Goal: Information Seeking & Learning: Check status

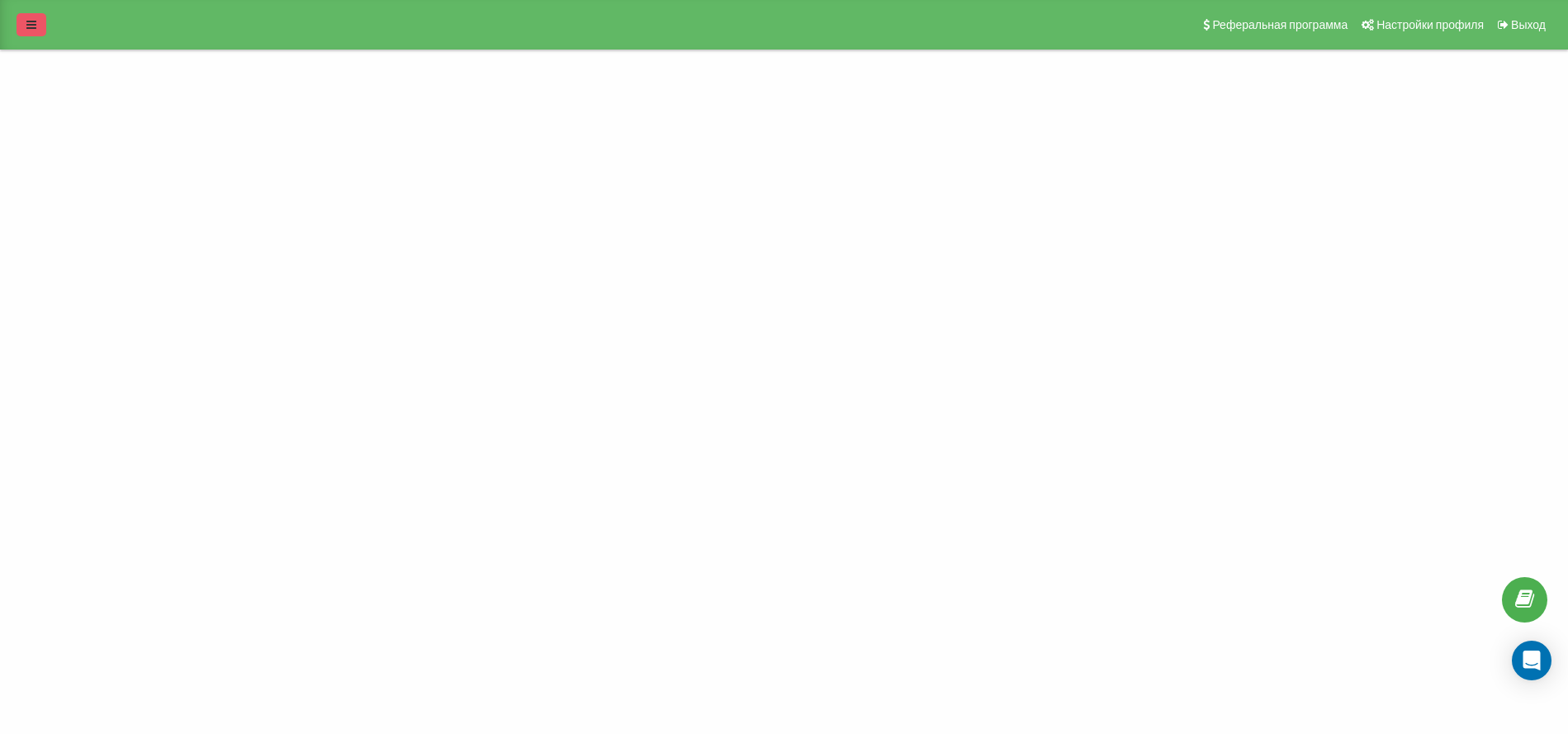
click at [34, 27] on icon at bounding box center [31, 25] width 10 height 12
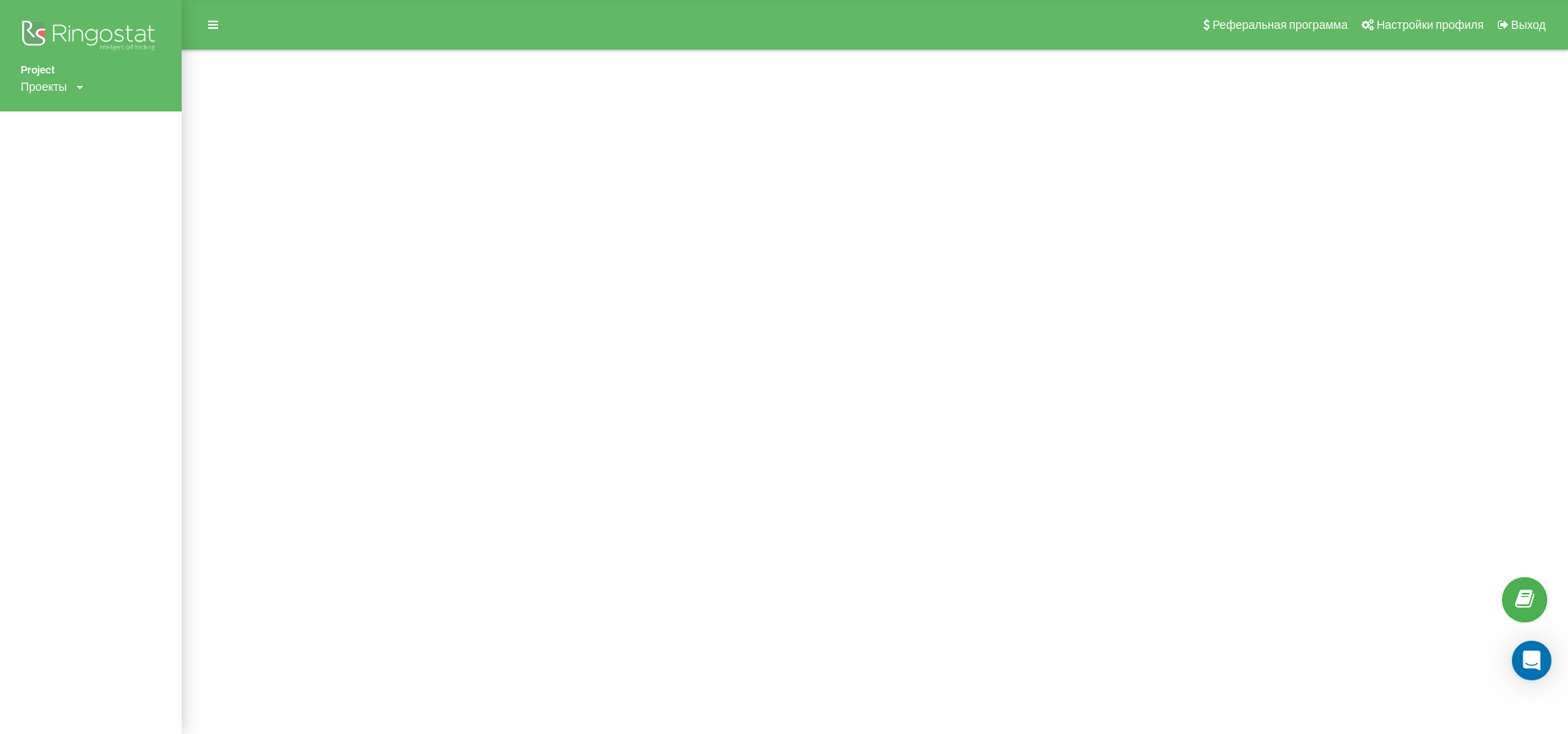
click at [40, 80] on div "Проекты" at bounding box center [44, 87] width 46 height 17
click at [72, 122] on div "[DOMAIN_NAME]" at bounding box center [75, 111] width 107 height 31
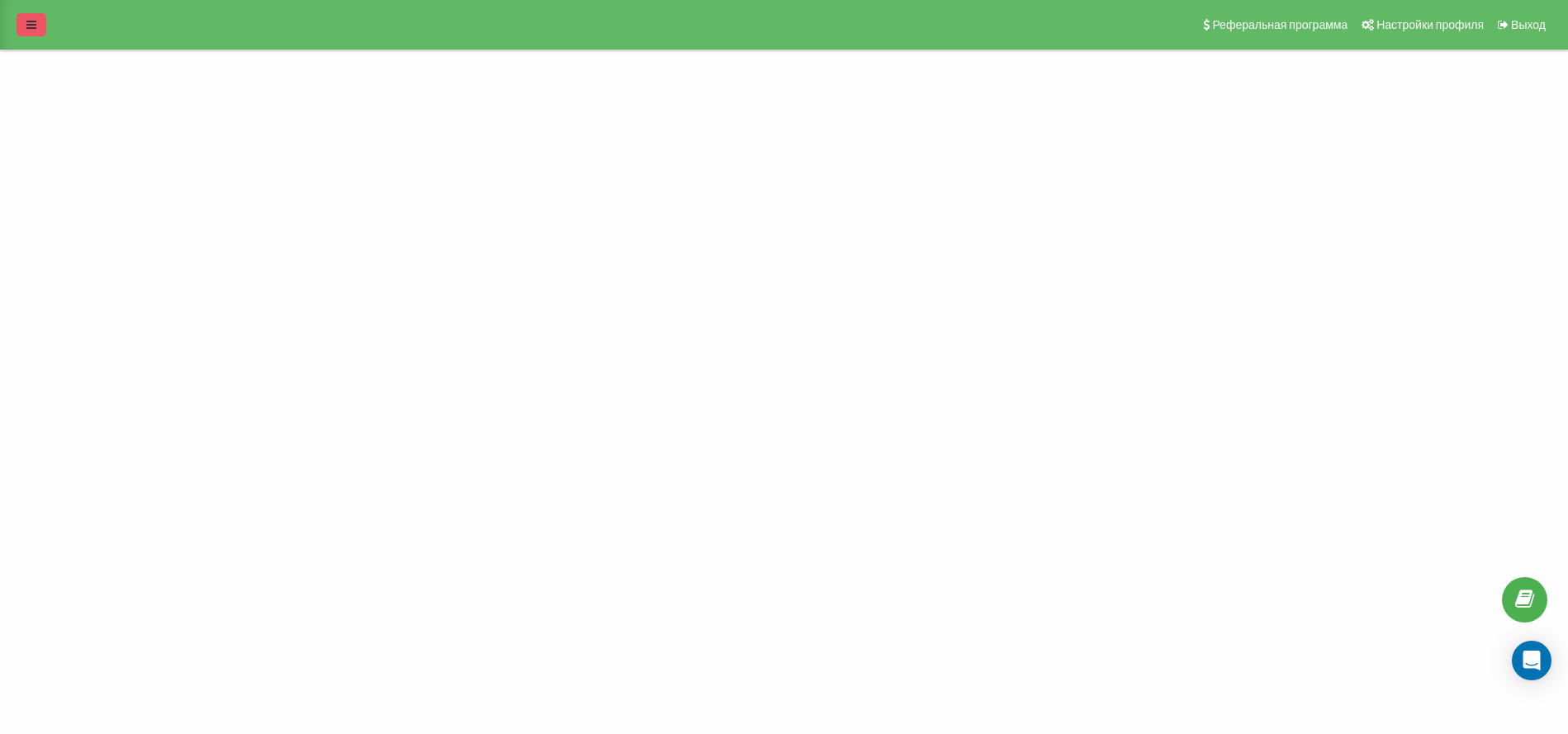
click at [26, 24] on icon at bounding box center [31, 25] width 10 height 12
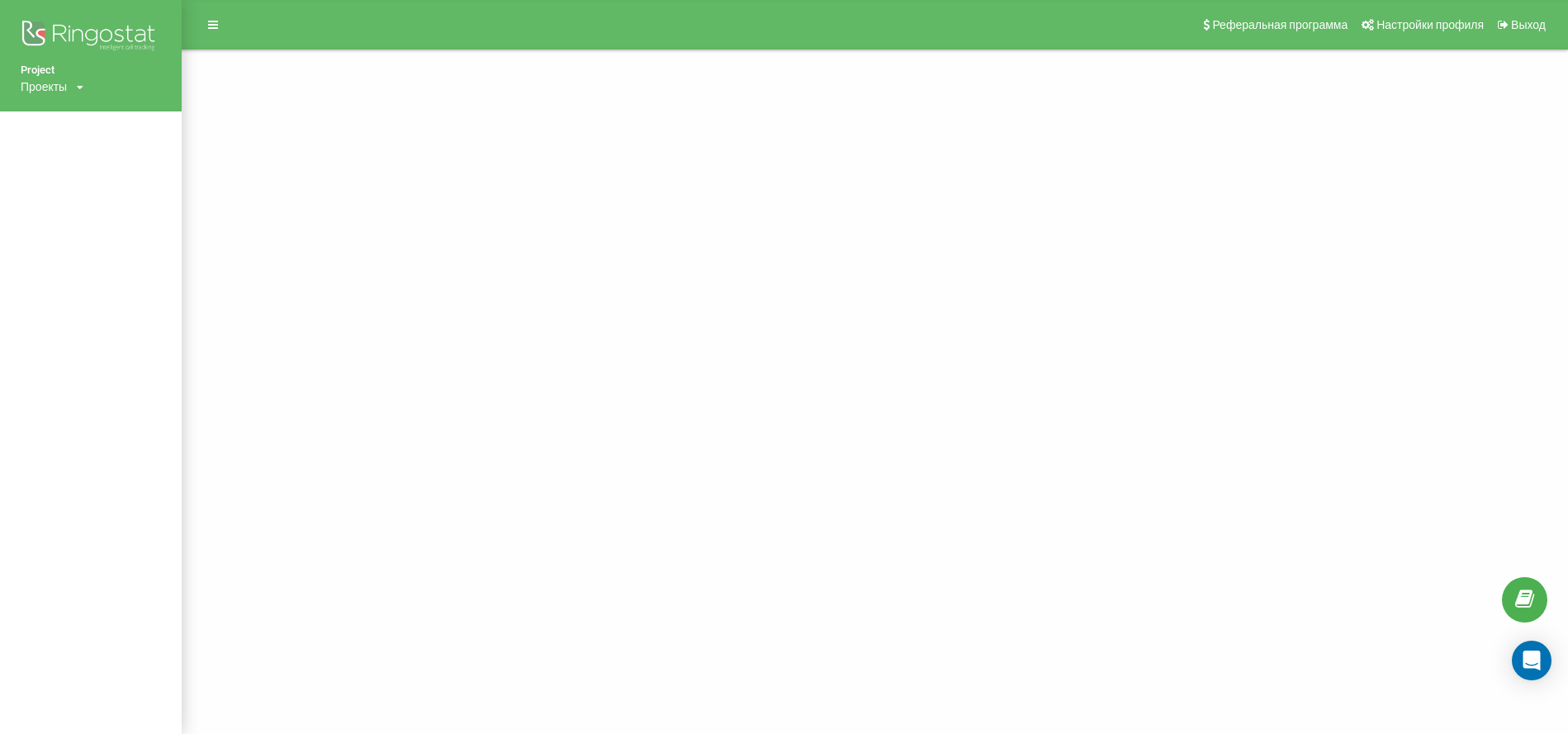
click at [50, 80] on div "Проекты" at bounding box center [44, 87] width 46 height 17
click at [56, 114] on link "[DOMAIN_NAME]" at bounding box center [74, 112] width 80 height 13
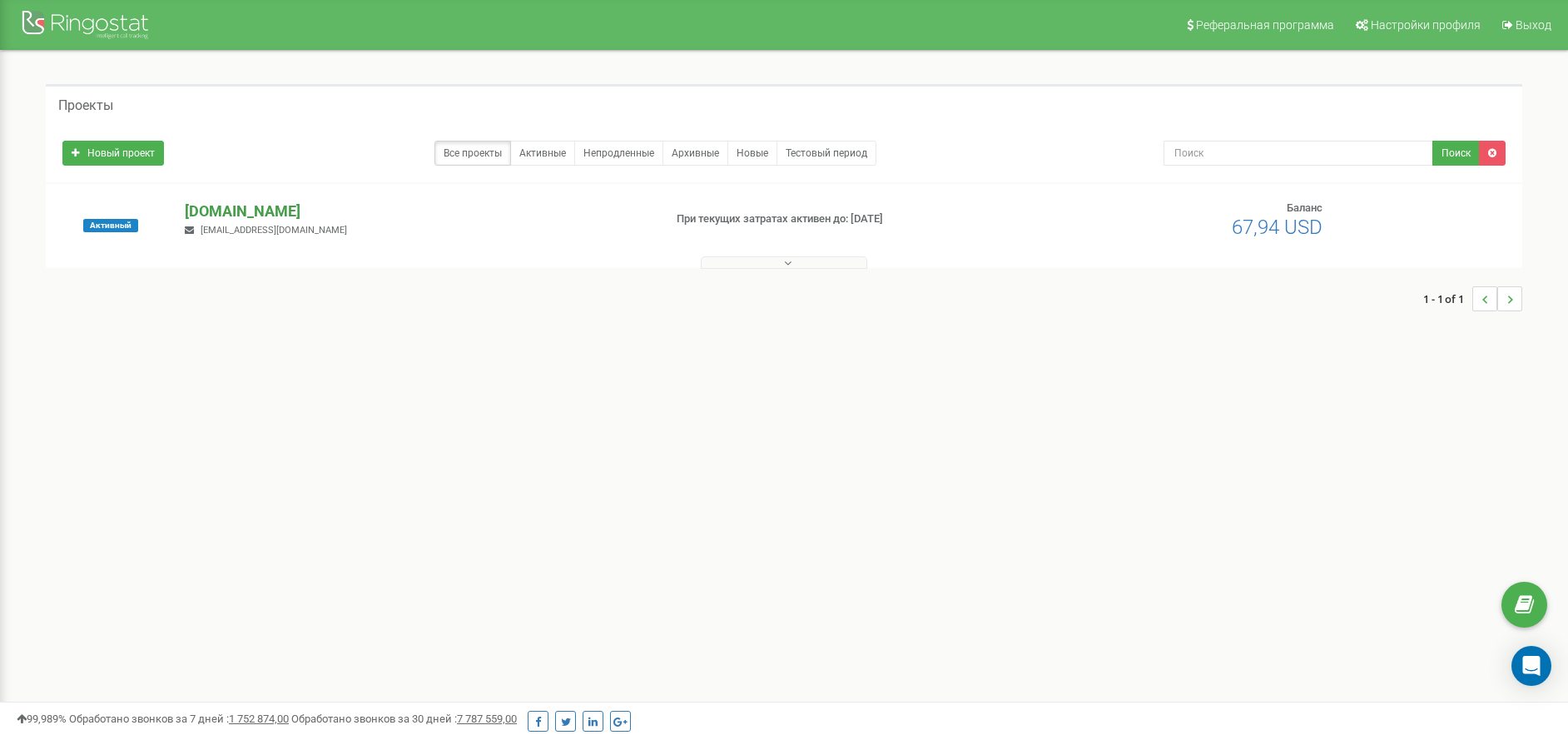
click at [220, 204] on p "[DOMAIN_NAME]" at bounding box center [417, 212] width 465 height 22
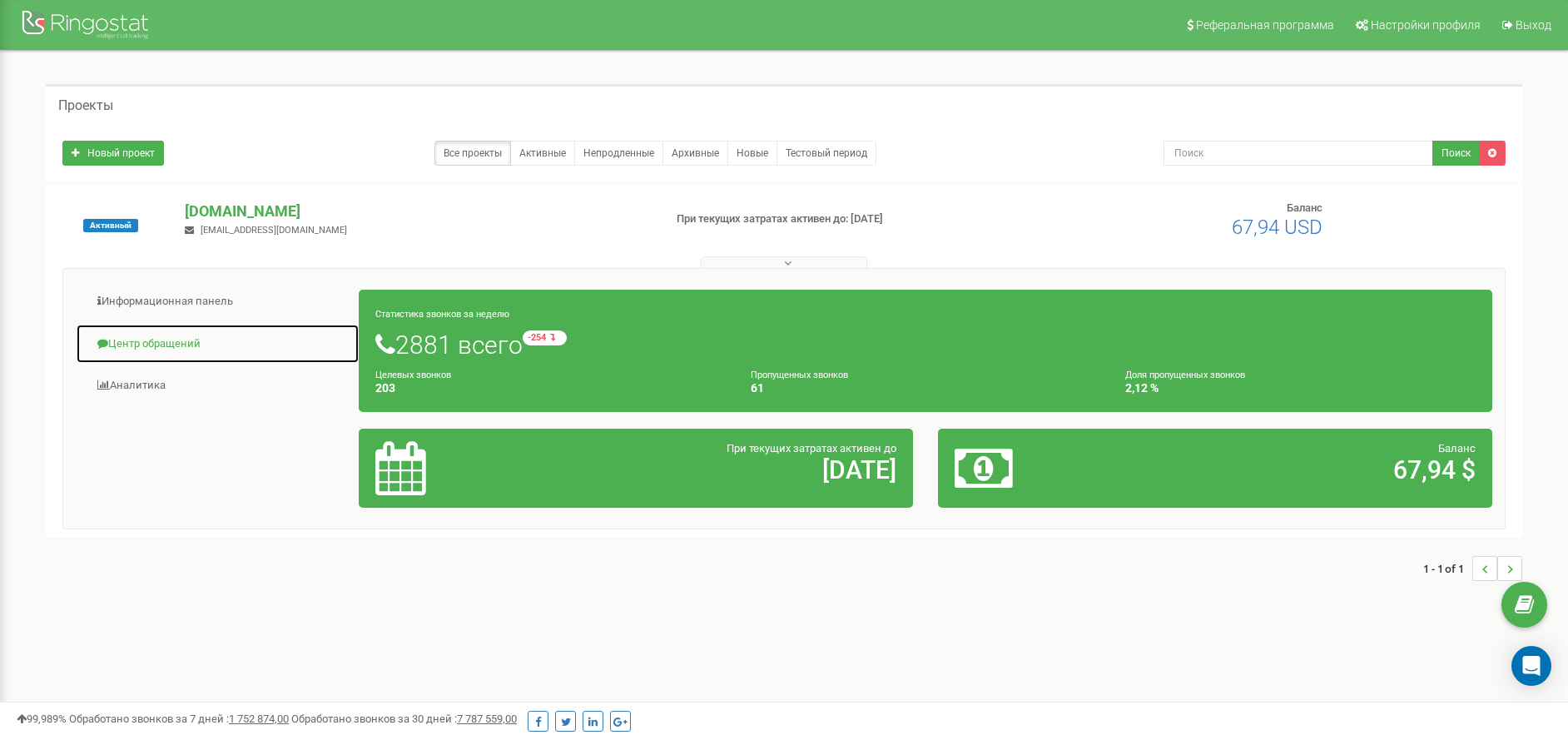
click at [146, 345] on link "Центр обращений" at bounding box center [217, 344] width 284 height 41
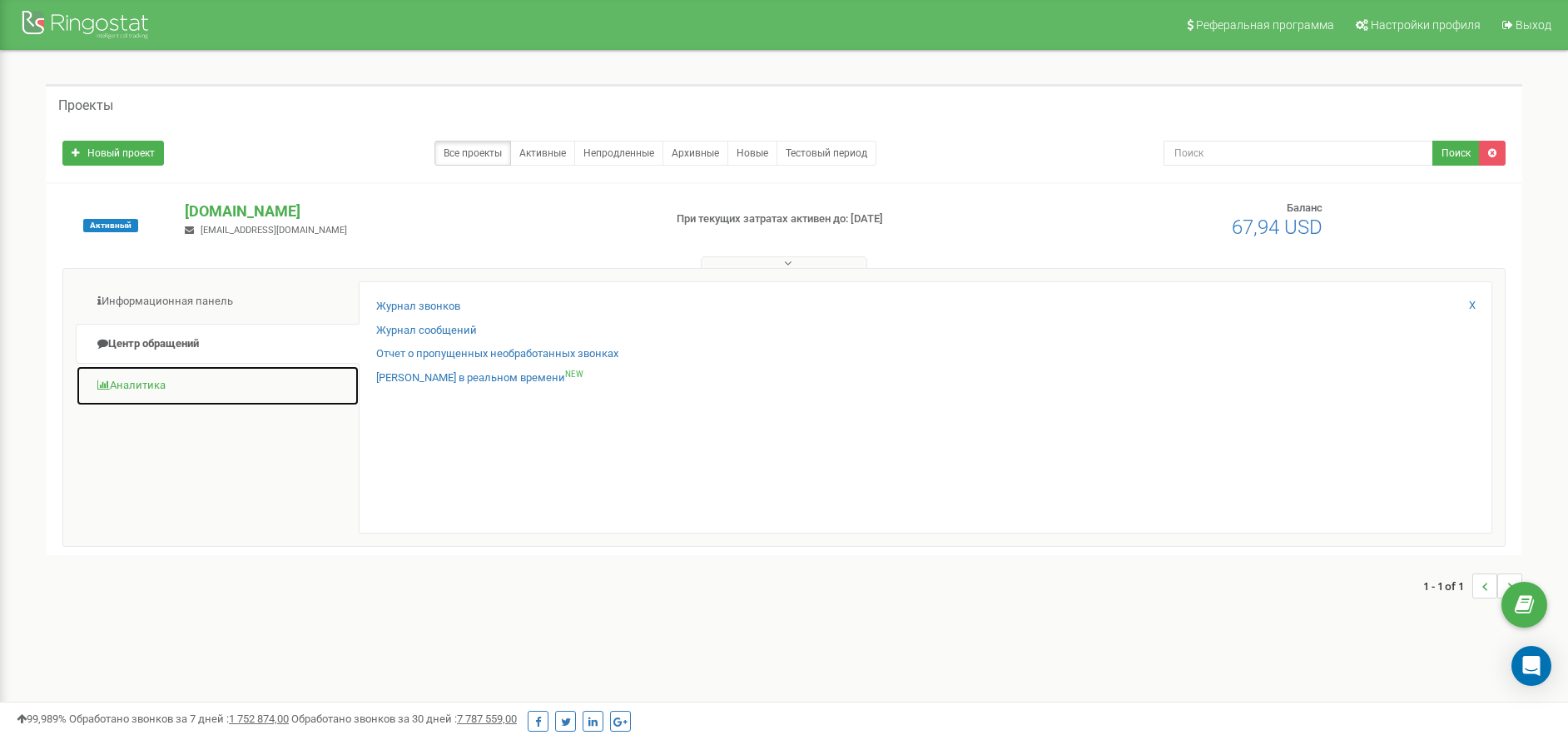
click at [152, 376] on link "Аналитика" at bounding box center [217, 386] width 284 height 41
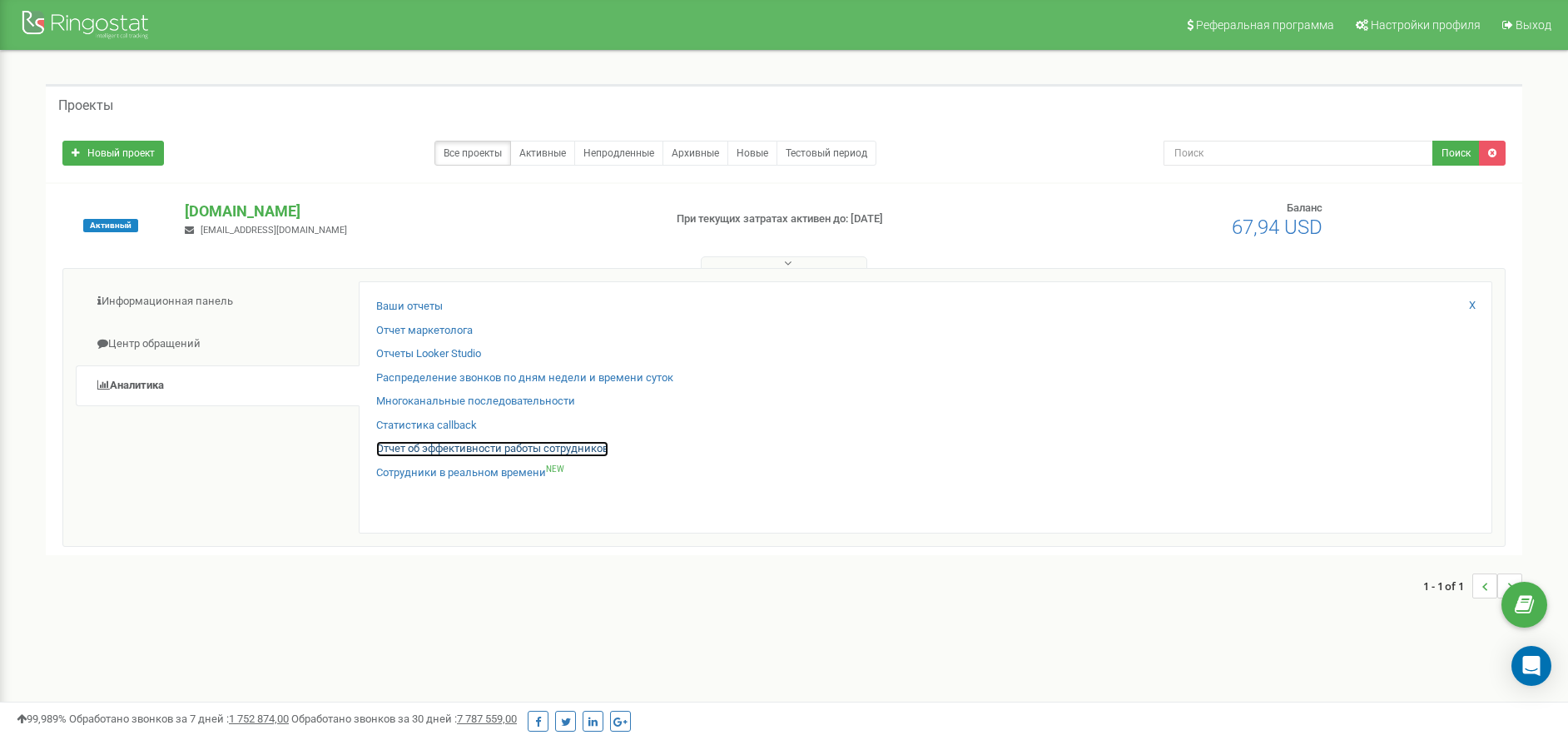
click at [423, 450] on link "Отчет об эффективности работы сотрудников" at bounding box center [493, 448] width 232 height 16
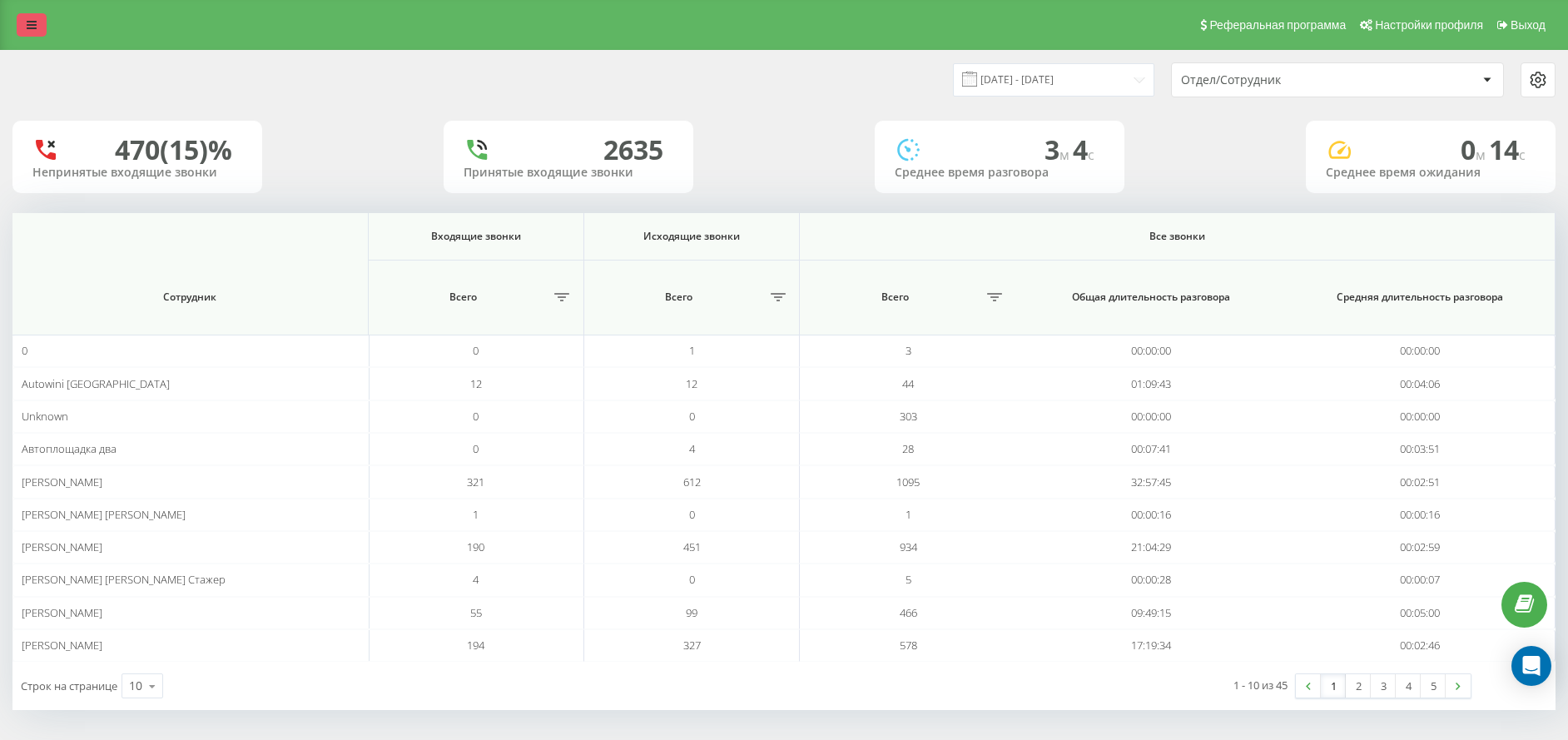
click at [31, 27] on icon at bounding box center [31, 25] width 10 height 12
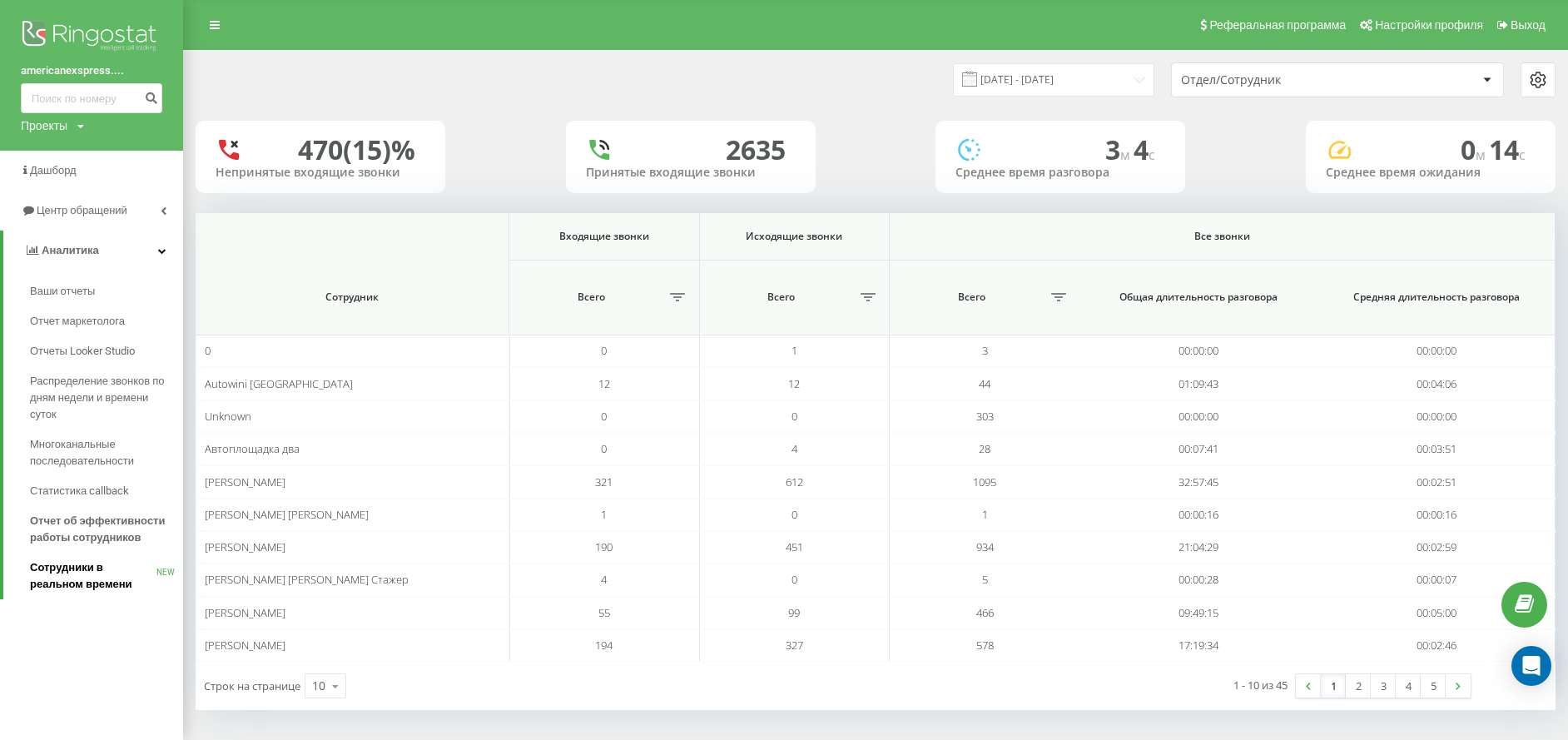
click at [66, 571] on span "Сотрудники в реальном времени" at bounding box center [92, 576] width 126 height 33
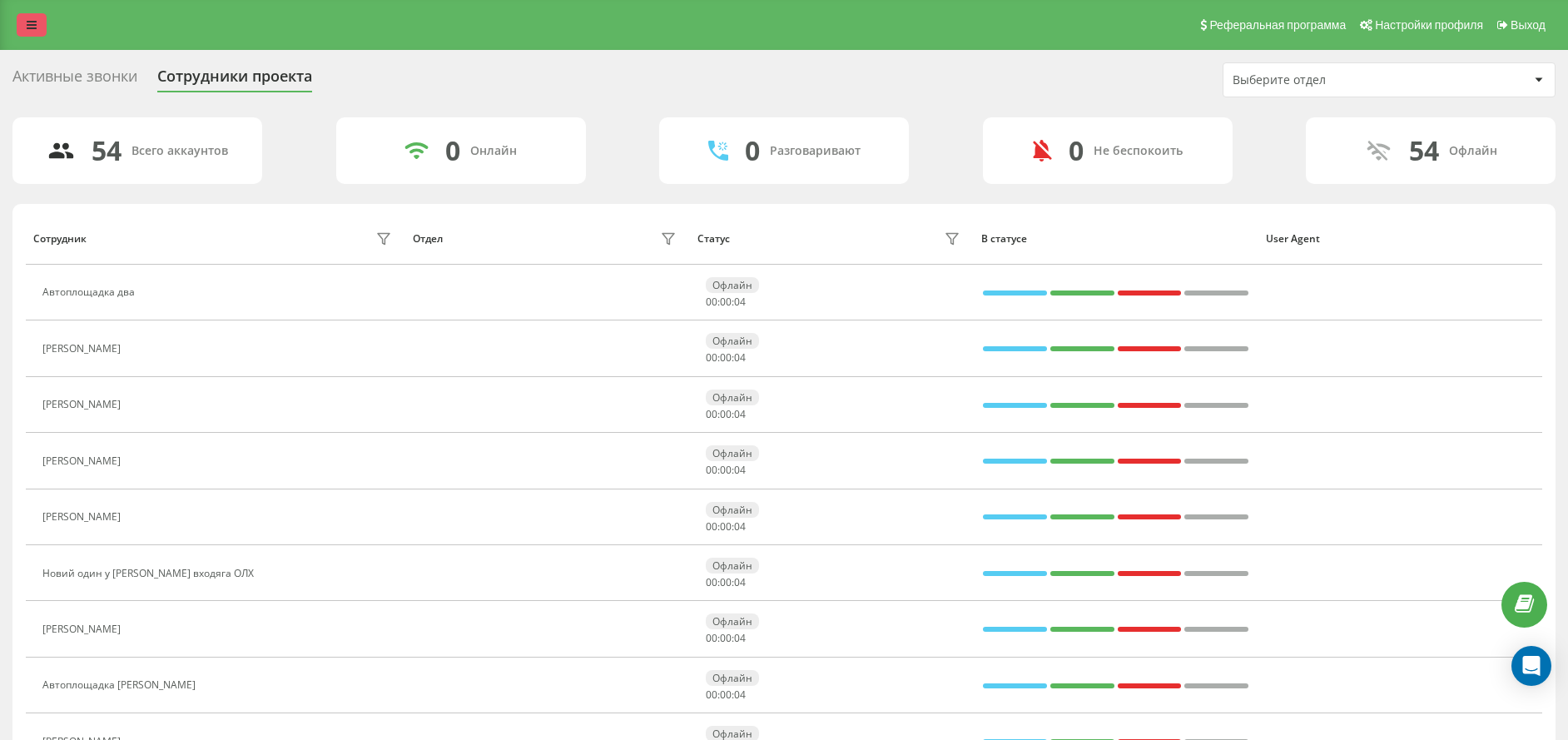
click at [31, 26] on icon at bounding box center [31, 25] width 10 height 12
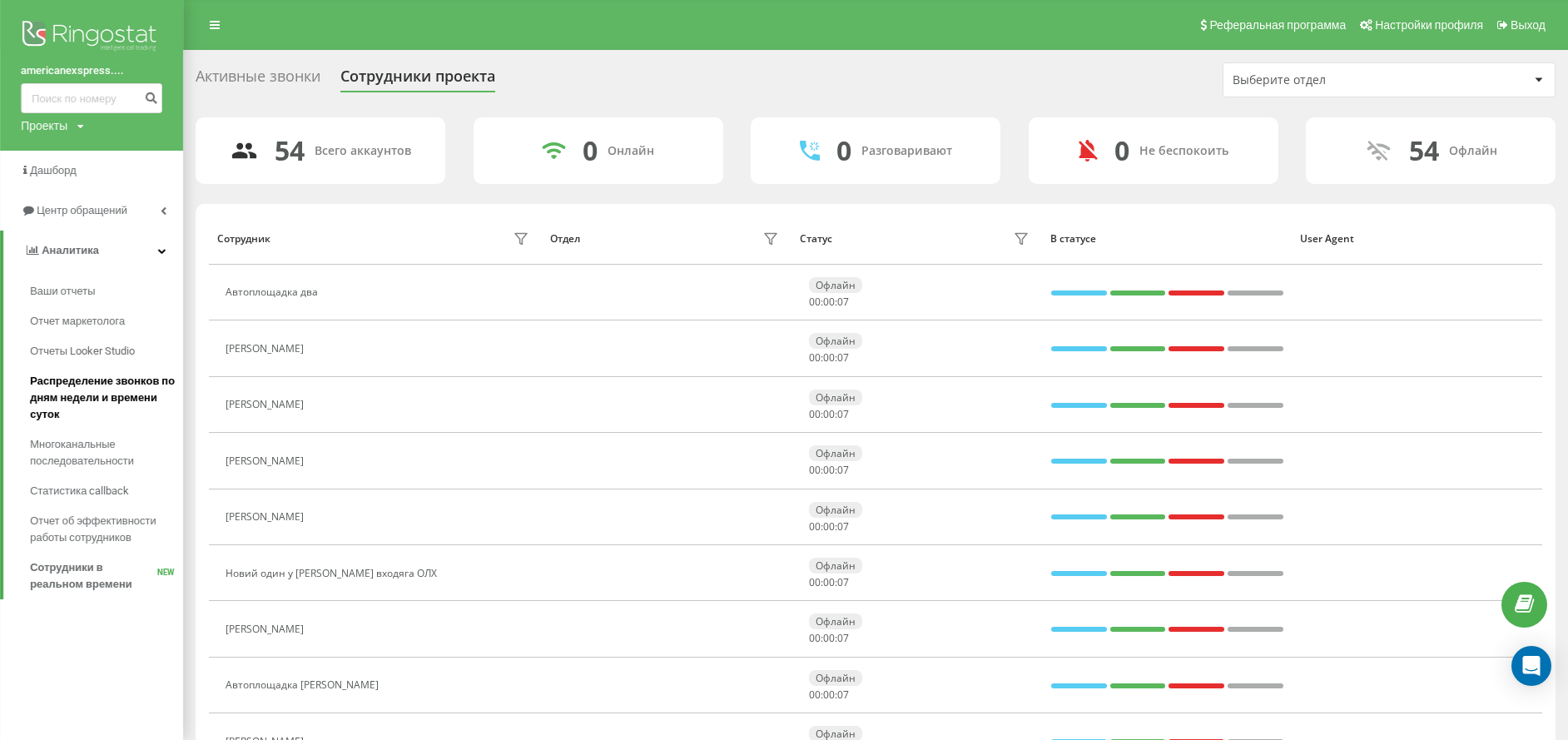
click at [68, 386] on span "Распределение звонков по дням недели и времени суток" at bounding box center [102, 398] width 145 height 50
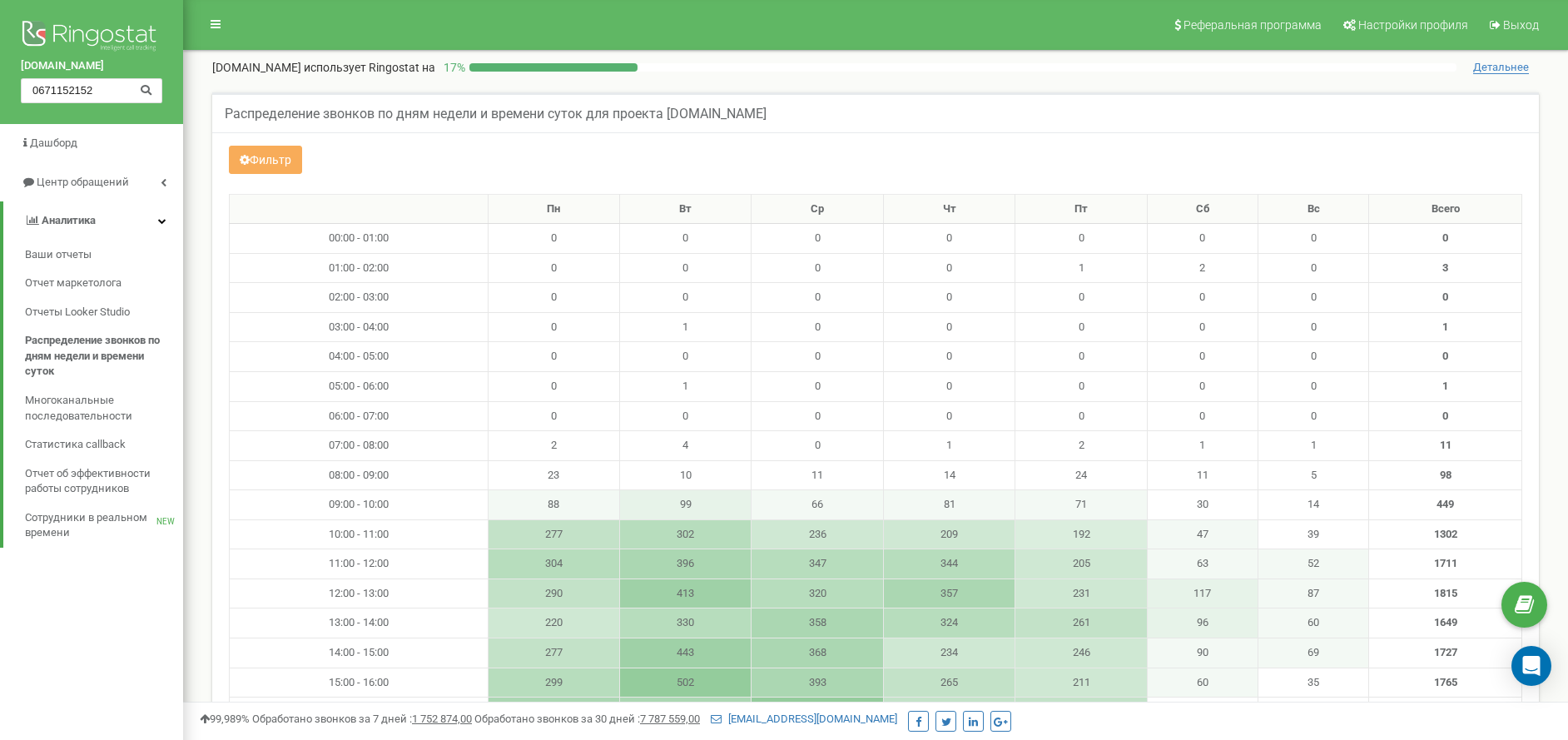
type input "0671152152"
click at [150, 91] on icon at bounding box center [146, 88] width 13 height 11
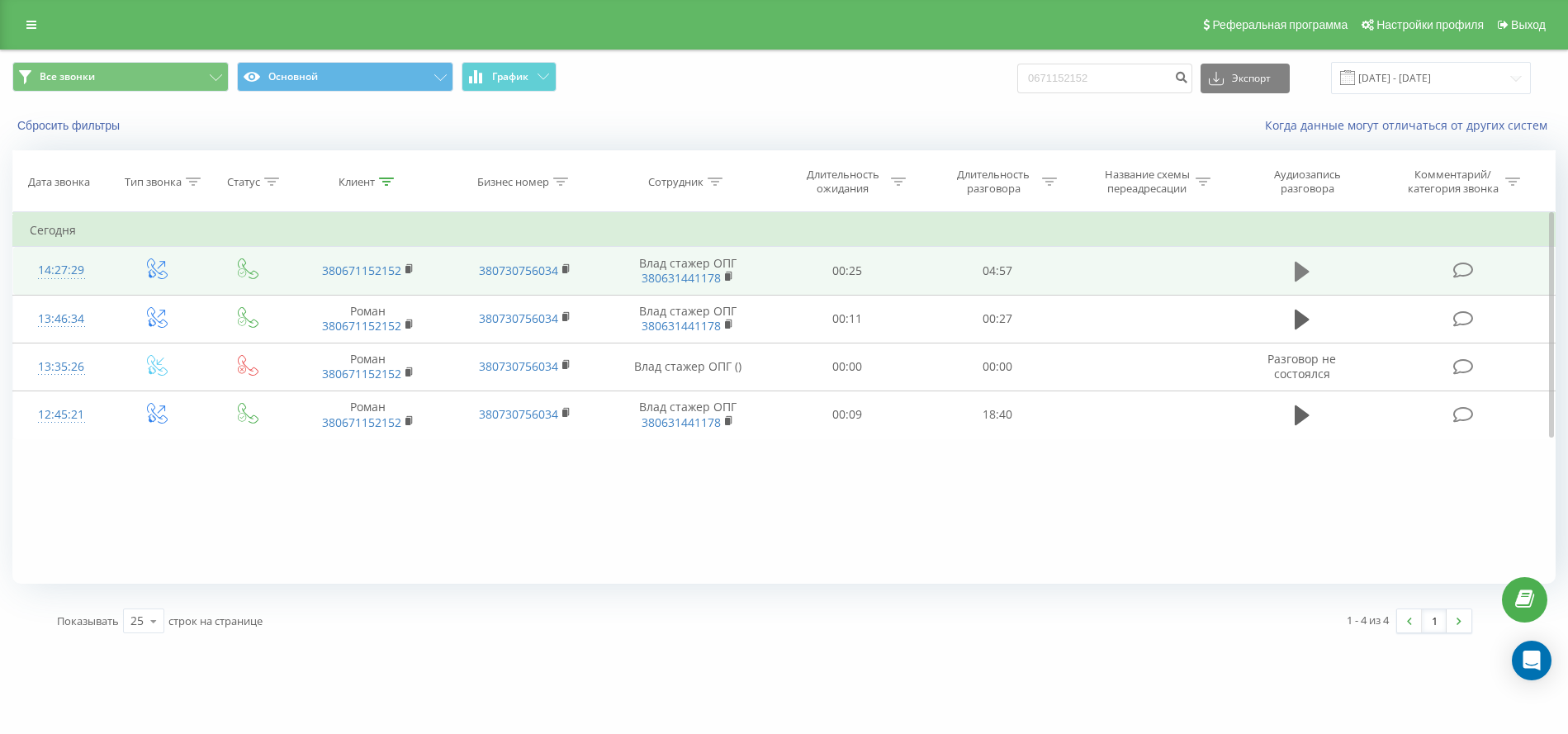
click at [1292, 271] on button at bounding box center [1301, 271] width 24 height 24
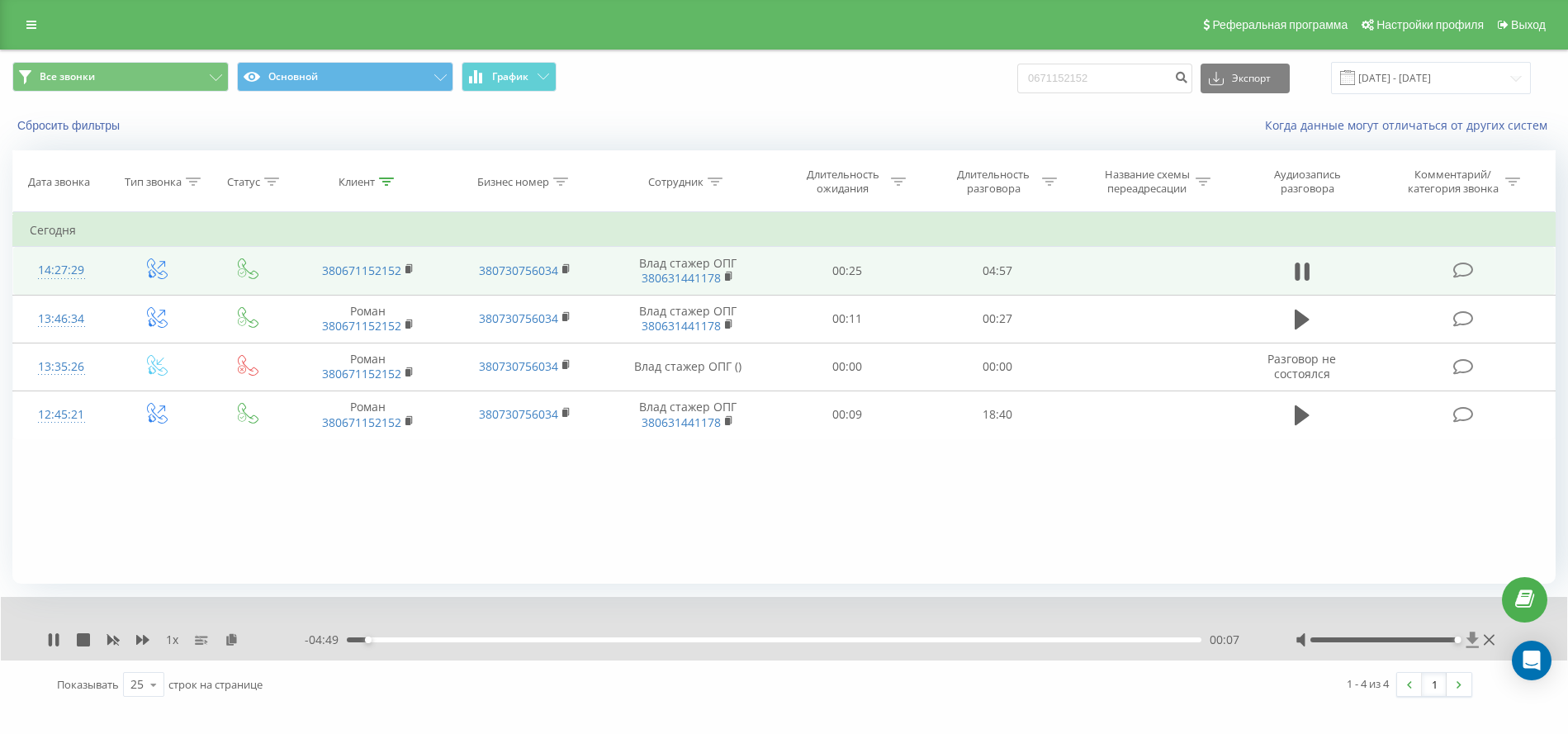
drag, startPoint x: 1382, startPoint y: 636, endPoint x: 1470, endPoint y: 642, distance: 88.2
click at [1470, 642] on div at bounding box center [1396, 640] width 203 height 17
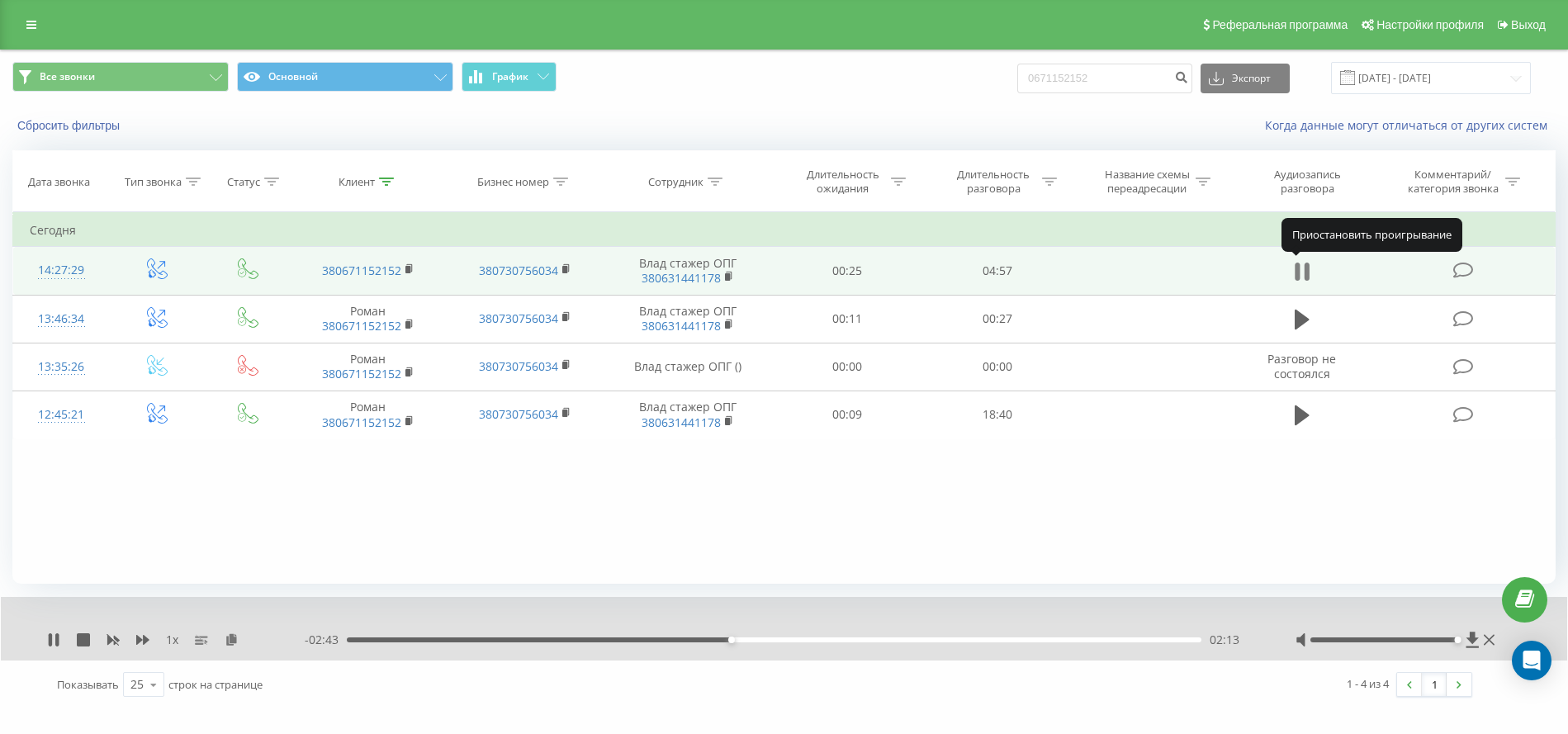
click at [1299, 272] on icon at bounding box center [1297, 272] width 5 height 18
